Goal: Transaction & Acquisition: Purchase product/service

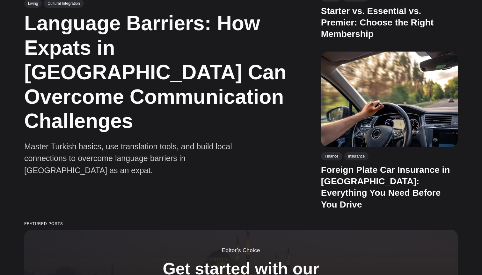
scroll to position [438, 0]
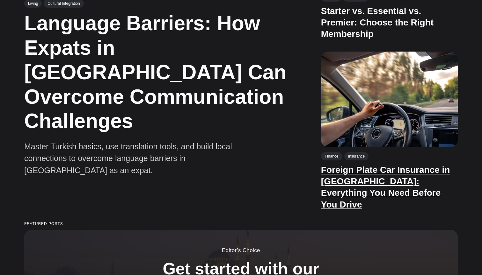
click at [364, 183] on link "Foreign Plate Car Insurance in Türkiye: Everything You Need Before You Drive" at bounding box center [385, 187] width 129 height 45
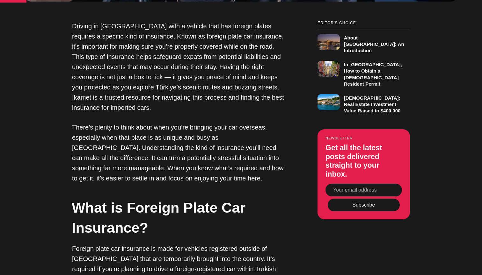
scroll to position [525, 0]
click at [369, 28] on div "Editor’s Choice About Türkiye: An Introduction In Turkey, How to Obtain a Turki…" at bounding box center [364, 67] width 92 height 93
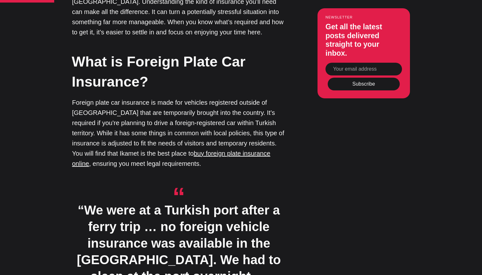
scroll to position [713, 0]
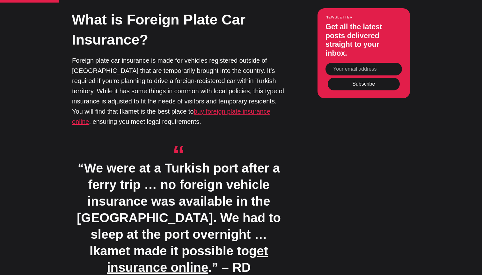
click at [176, 108] on u "buy foreign plate insurance online" at bounding box center [171, 116] width 198 height 17
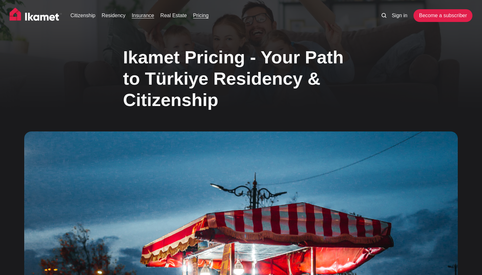
click at [145, 17] on link "Insurance" at bounding box center [143, 16] width 22 height 8
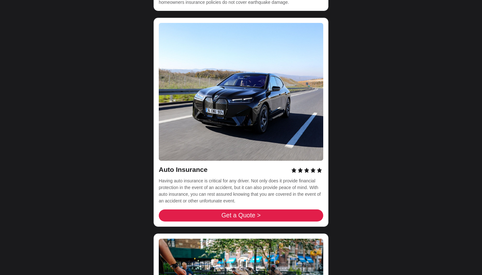
scroll to position [2084, 0]
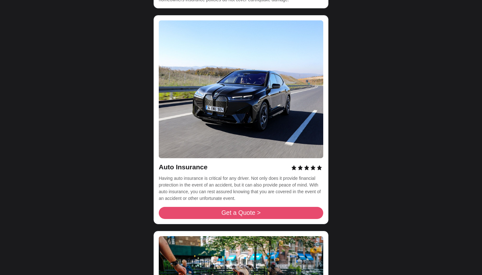
click at [245, 210] on span "Get a Quote >" at bounding box center [240, 213] width 39 height 6
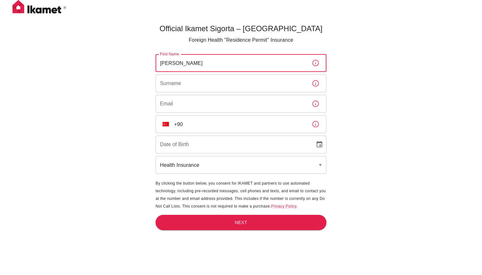
type input "[PERSON_NAME]"
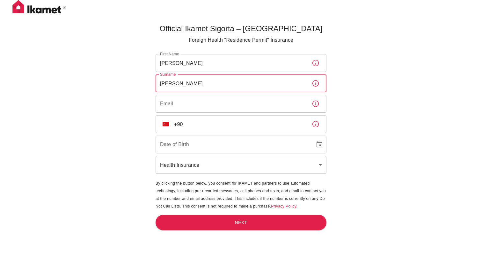
type input "[PERSON_NAME]"
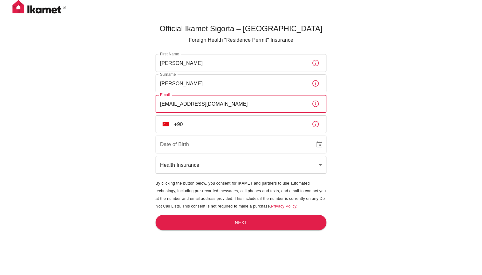
type input "[EMAIL_ADDRESS][DOMAIN_NAME]"
click at [166, 125] on img "Select country" at bounding box center [166, 124] width 6 height 4
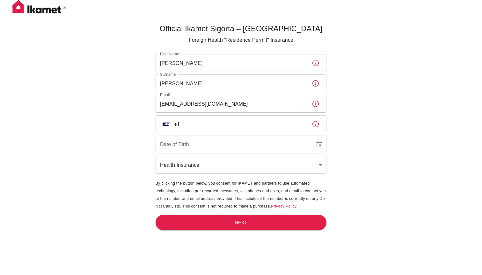
drag, startPoint x: 166, startPoint y: 125, endPoint x: 197, endPoint y: 128, distance: 30.8
click at [199, 124] on span "[GEOGRAPHIC_DATA]" at bounding box center [212, 123] width 83 height 4
click at [165, 125] on img "Select country" at bounding box center [166, 124] width 6 height 4
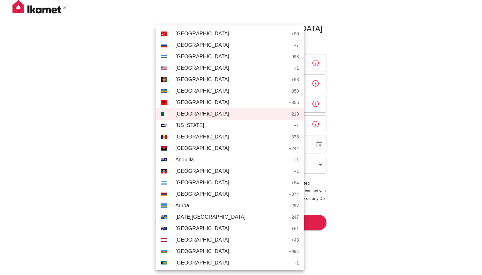
click at [273, 130] on div at bounding box center [241, 137] width 482 height 275
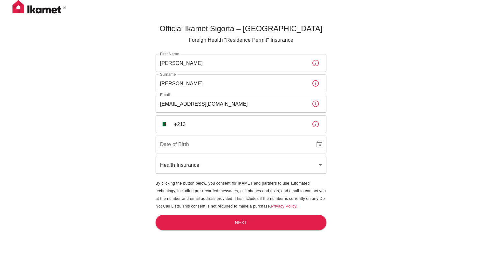
click at [196, 124] on input "+213" at bounding box center [240, 124] width 133 height 18
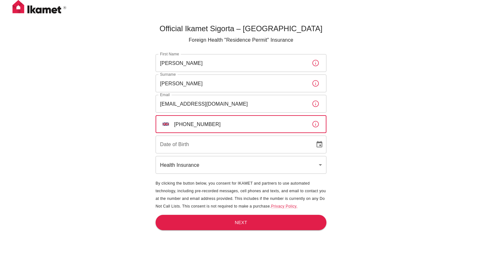
type input "[PHONE_NUMBER]"
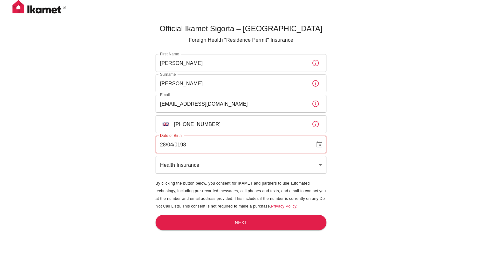
type input "[DATE]"
click at [198, 173] on body "Official Ikamet Sigorta – [DEMOGRAPHIC_DATA] Foreign Health "Residence Permit" …" at bounding box center [241, 148] width 482 height 296
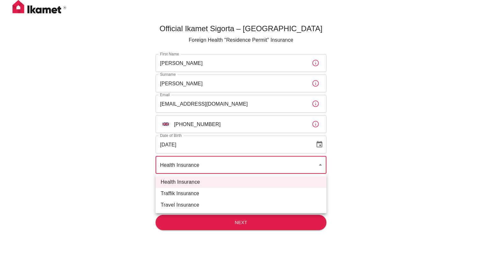
click at [183, 194] on li "Traffik Insurance" at bounding box center [241, 193] width 171 height 11
type input "traffik"
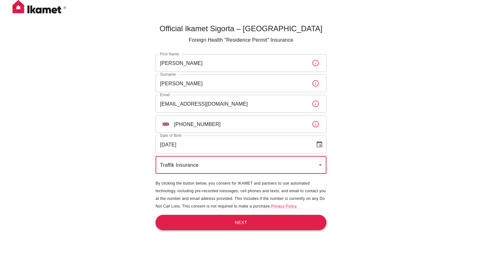
click at [238, 225] on button "Next" at bounding box center [241, 223] width 171 height 16
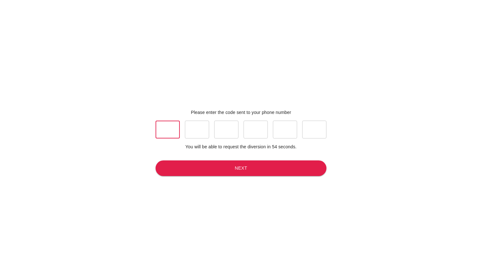
click at [169, 132] on input "text" at bounding box center [168, 130] width 24 height 18
type input "0"
type input "4"
type input "9"
type input "2"
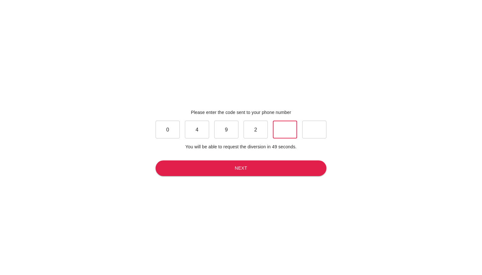
type input "6"
type input "3"
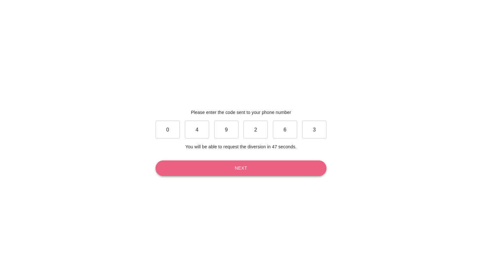
click at [247, 172] on button "Next" at bounding box center [241, 169] width 171 height 16
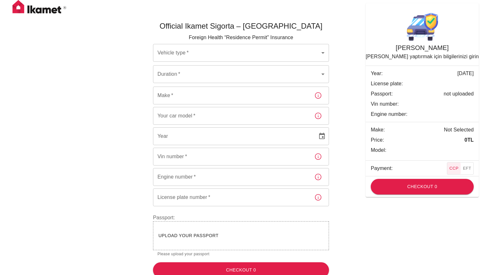
click at [186, 55] on body "Official Ikamet Sigorta – [DEMOGRAPHIC_DATA] Foreign Health “Residence Permit” …" at bounding box center [241, 141] width 482 height 283
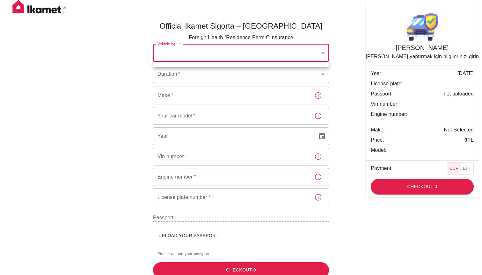
click at [323, 53] on div at bounding box center [241, 137] width 482 height 275
click at [322, 53] on body "Official Ikamet Sigorta – [DEMOGRAPHIC_DATA] Foreign Health “Residence Permit” …" at bounding box center [241, 141] width 482 height 283
click at [345, 123] on div at bounding box center [241, 137] width 482 height 275
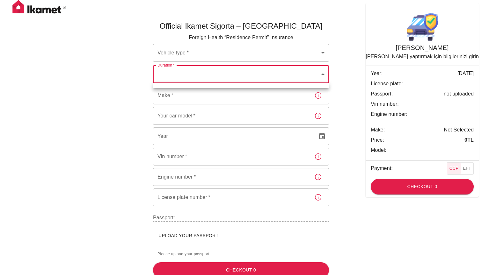
click at [176, 75] on body "Official Ikamet Sigorta – [DEMOGRAPHIC_DATA] Foreign Health “Residence Permit” …" at bounding box center [241, 141] width 482 height 283
click at [247, 51] on div at bounding box center [241, 137] width 482 height 275
click at [322, 52] on body "Official Ikamet Sigorta – [DEMOGRAPHIC_DATA] Foreign Health “Residence Permit” …" at bounding box center [241, 141] width 482 height 283
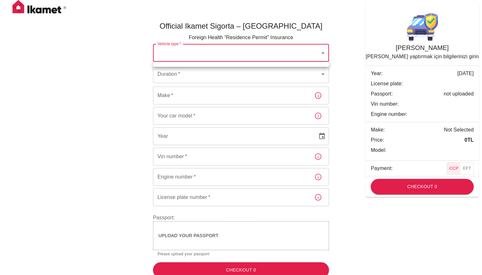
click at [355, 157] on div at bounding box center [241, 137] width 482 height 275
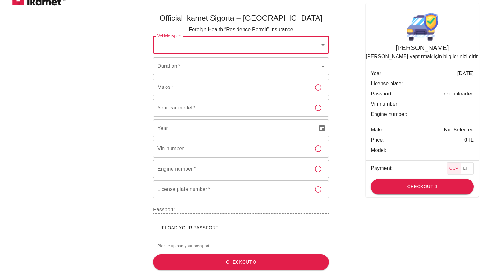
scroll to position [7, 0]
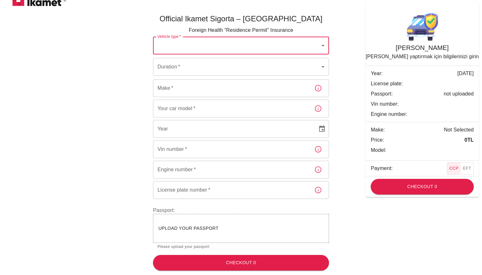
click at [211, 93] on input "Make   *" at bounding box center [231, 88] width 156 height 18
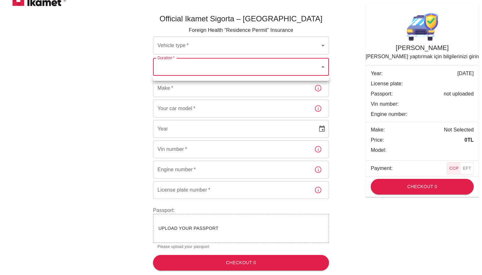
click at [177, 66] on body "Official Ikamet Sigorta – [DEMOGRAPHIC_DATA] Foreign Health “Residence Permit” …" at bounding box center [241, 134] width 482 height 283
click at [324, 66] on div at bounding box center [241, 137] width 482 height 275
click at [323, 66] on body "Official Ikamet Sigorta – [DEMOGRAPHIC_DATA] Foreign Health “Residence Permit” …" at bounding box center [241, 134] width 482 height 283
click at [323, 66] on div at bounding box center [241, 137] width 482 height 275
click at [323, 66] on body "Official Ikamet Sigorta – [DEMOGRAPHIC_DATA] Foreign Health “Residence Permit” …" at bounding box center [241, 134] width 482 height 283
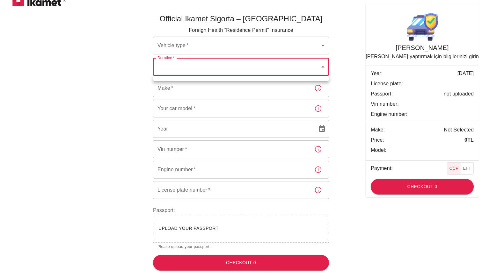
click at [323, 66] on div at bounding box center [241, 137] width 482 height 275
click at [323, 66] on body "Official Ikamet Sigorta – [DEMOGRAPHIC_DATA] Foreign Health “Residence Permit” …" at bounding box center [241, 134] width 482 height 283
click at [348, 198] on div at bounding box center [241, 137] width 482 height 275
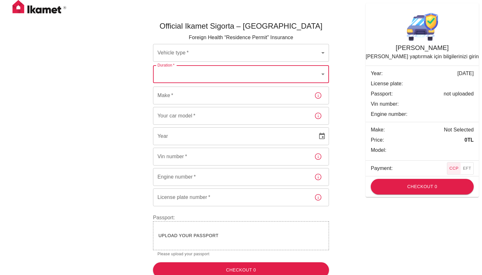
scroll to position [0, 0]
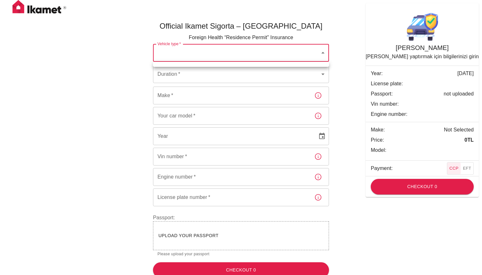
click at [323, 53] on body "Official Ikamet Sigorta – [DEMOGRAPHIC_DATA] Foreign Health “Residence Permit” …" at bounding box center [241, 141] width 482 height 283
